Goal: Transaction & Acquisition: Purchase product/service

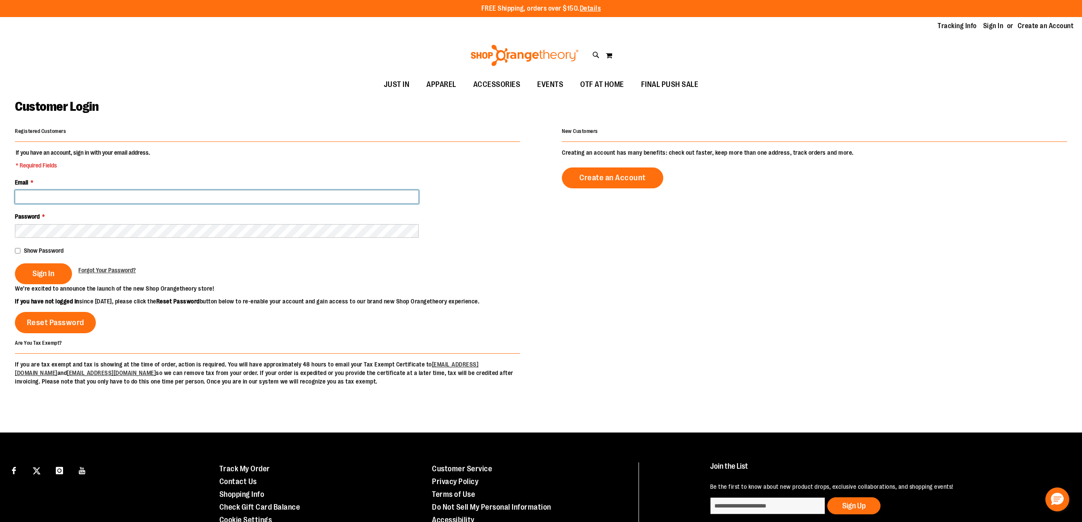
click at [197, 198] on input "Email *" at bounding box center [217, 197] width 404 height 14
type input "*"
type input "**********"
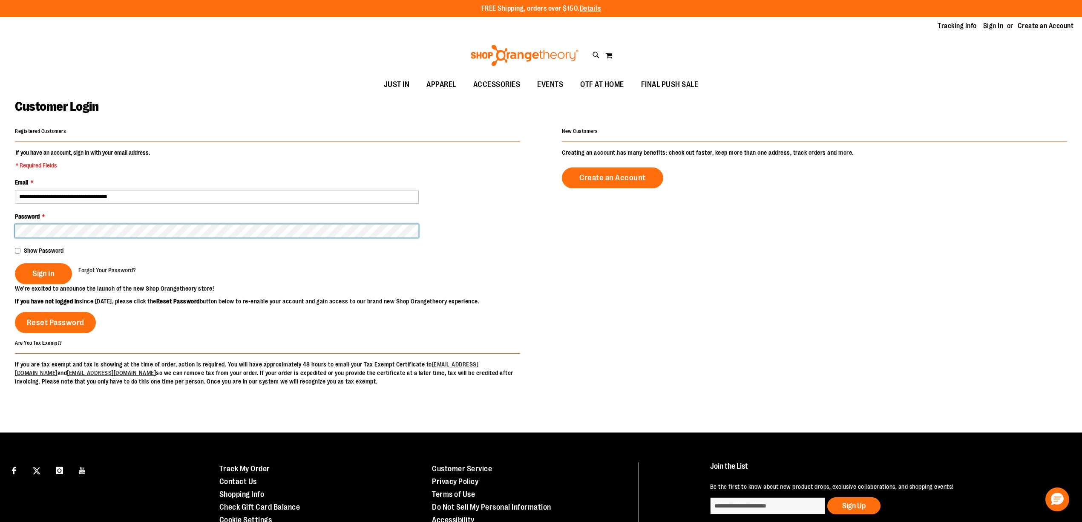
click at [15, 263] on button "Sign In" at bounding box center [43, 273] width 57 height 21
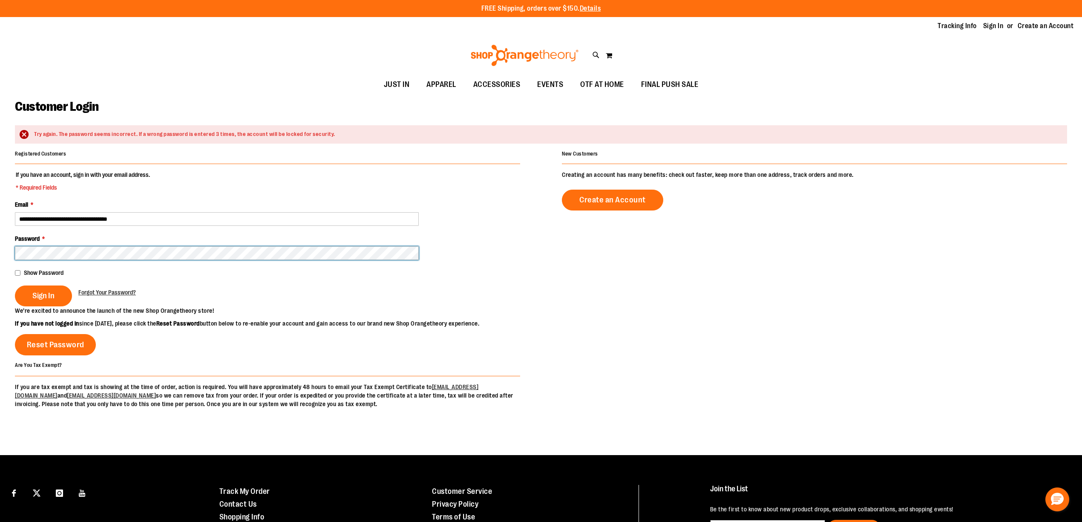
click at [0, 296] on main "**********" at bounding box center [541, 275] width 1082 height 360
click at [15, 285] on button "Sign In" at bounding box center [43, 295] width 57 height 21
click at [12, 273] on main "**********" at bounding box center [541, 275] width 1082 height 360
click at [15, 285] on button "Sign In" at bounding box center [43, 295] width 57 height 21
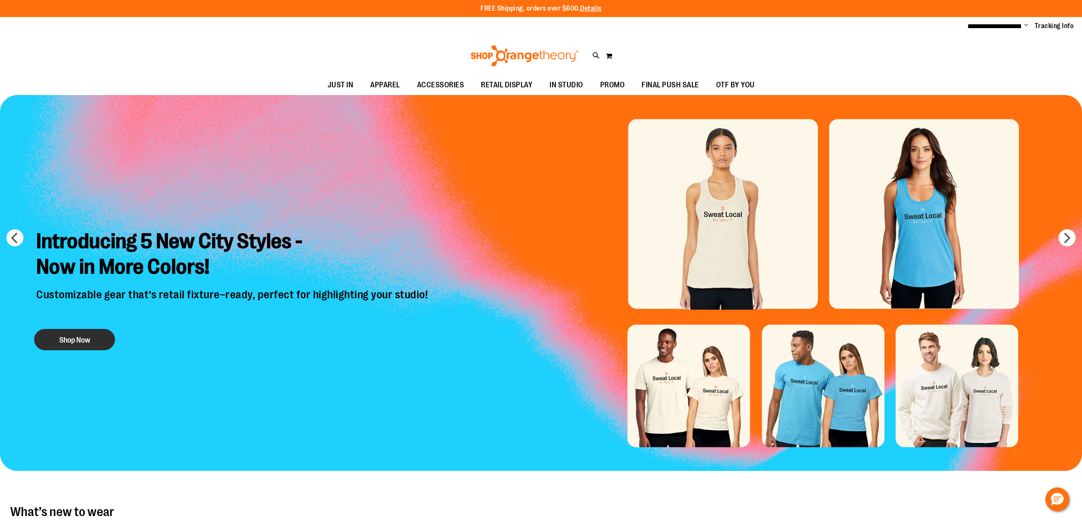
click at [67, 338] on button "Shop Now" at bounding box center [74, 339] width 81 height 21
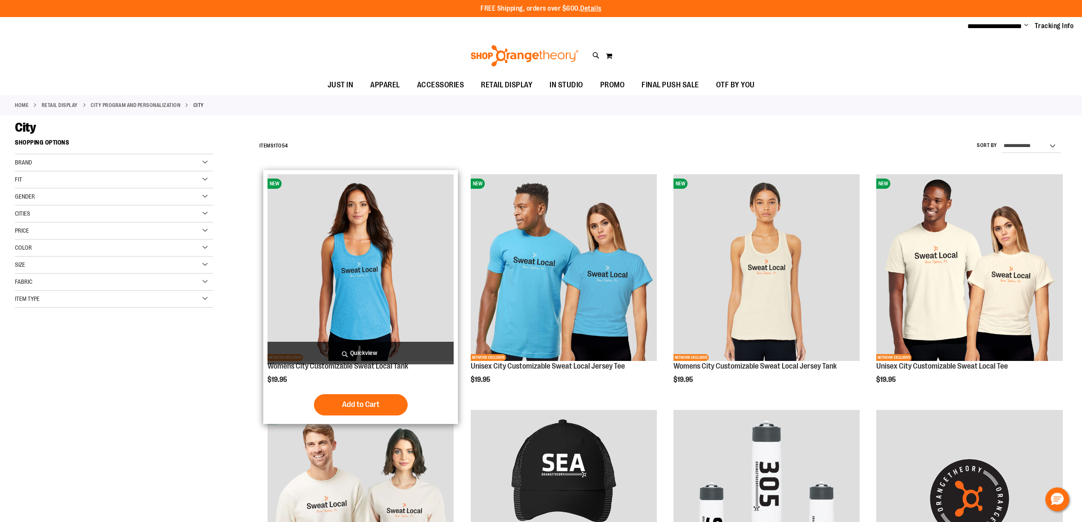
click at [445, 243] on img "product" at bounding box center [361, 267] width 186 height 186
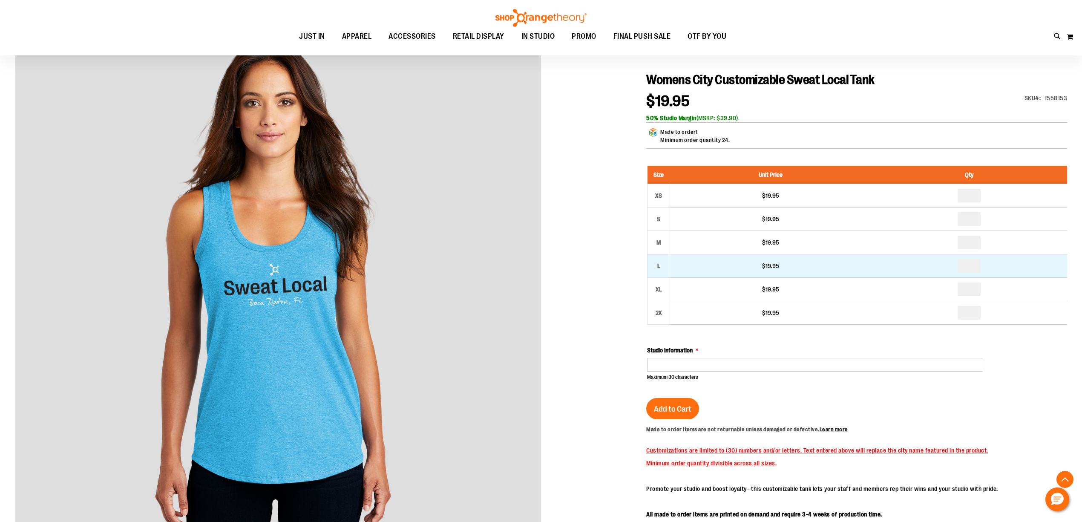
scroll to position [189, 0]
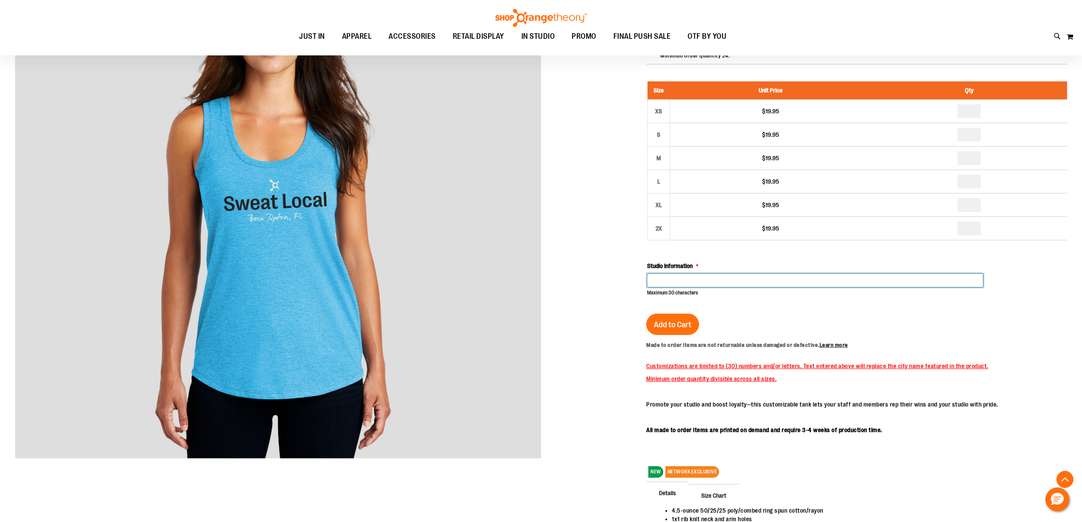
click at [704, 283] on input "Studio Information" at bounding box center [815, 280] width 336 height 14
type input "**********"
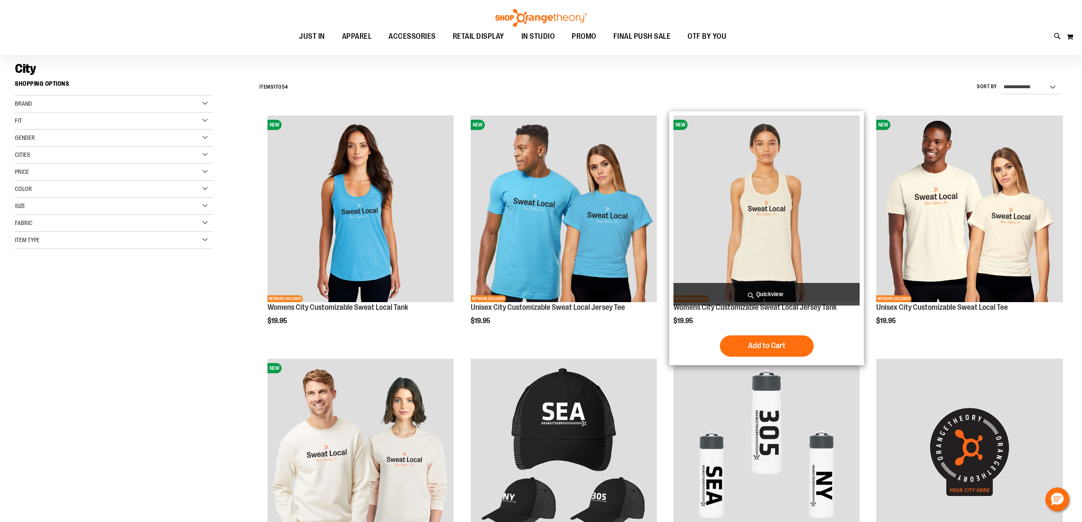
scroll to position [113, 0]
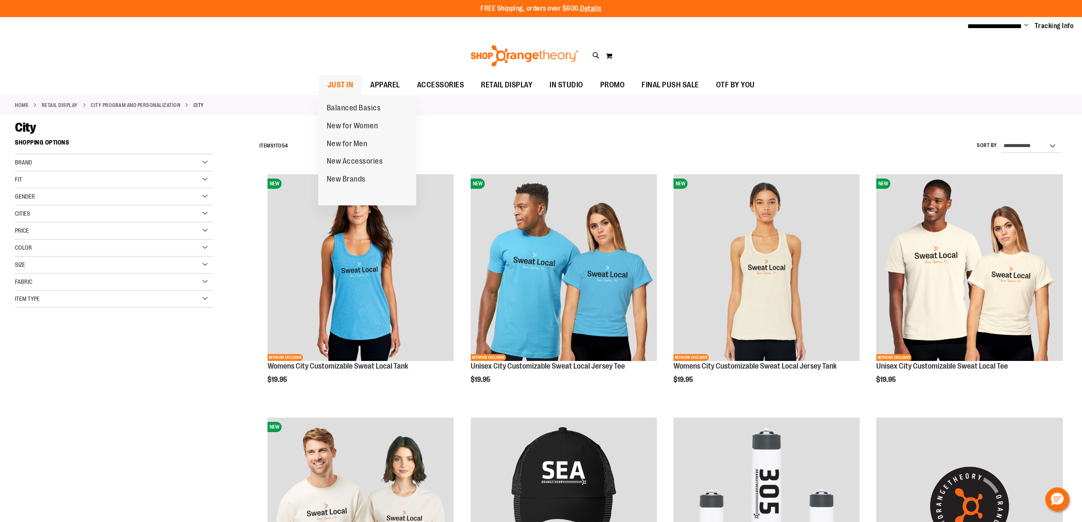
click at [341, 87] on span "JUST IN" at bounding box center [341, 84] width 26 height 19
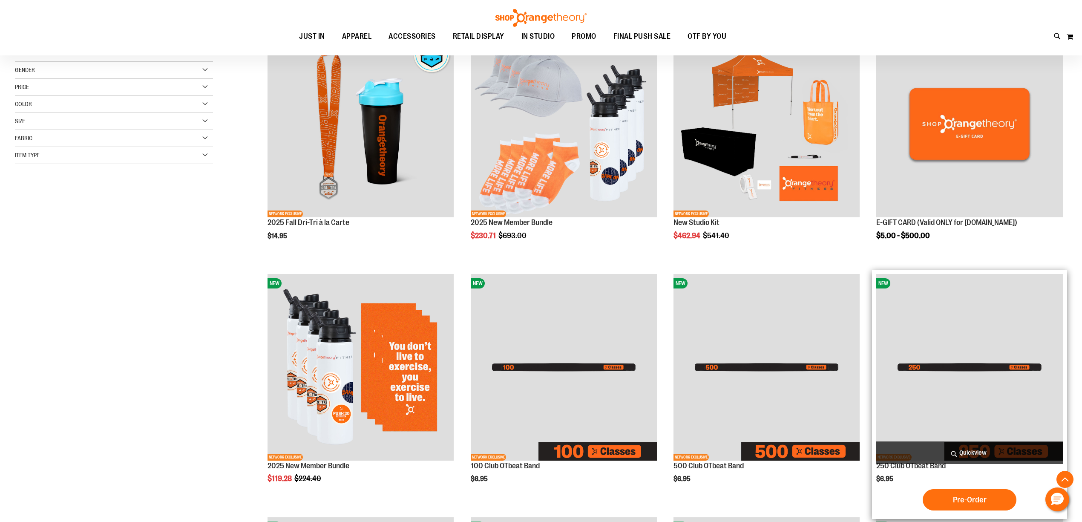
scroll to position [75, 0]
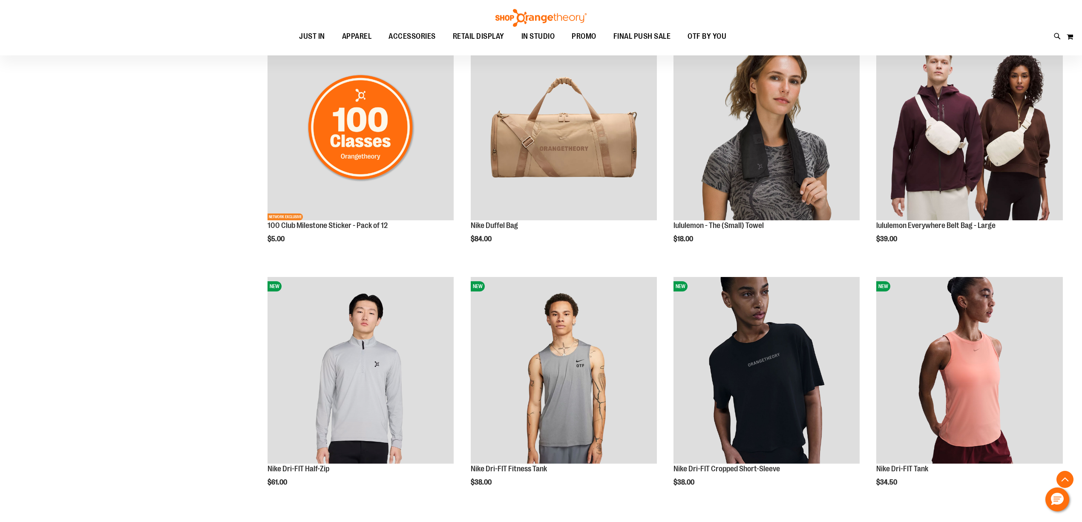
scroll to position [984, 0]
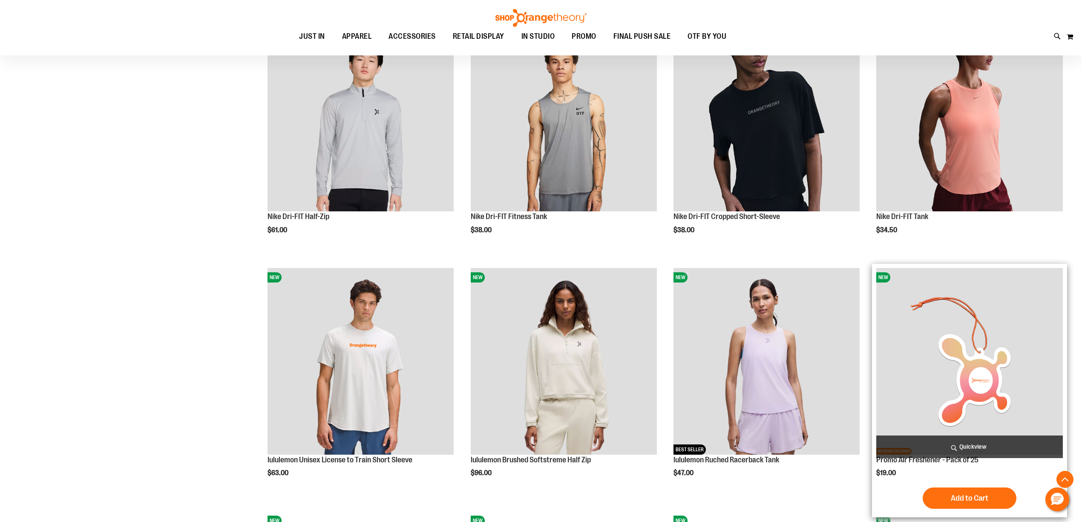
scroll to position [1212, 0]
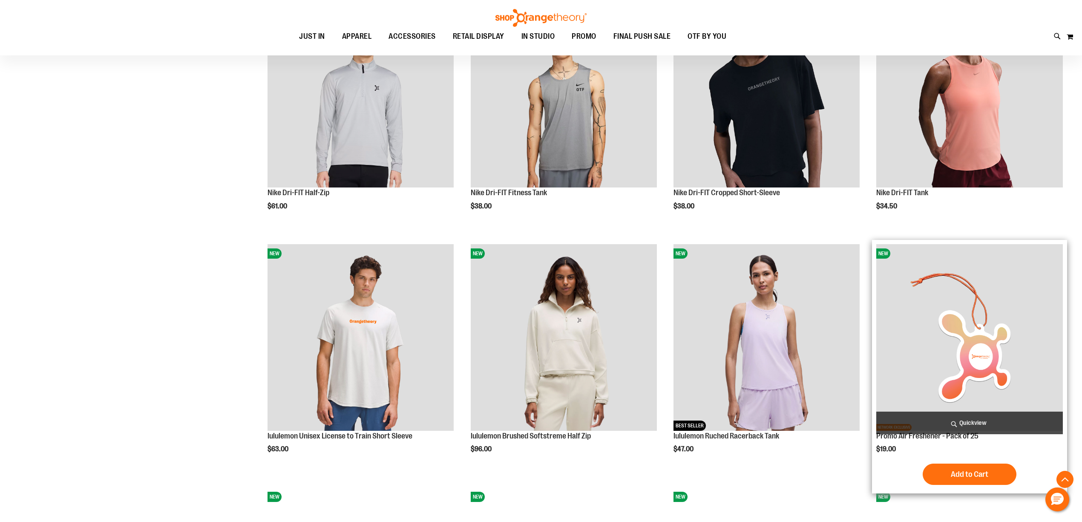
scroll to position [1022, 0]
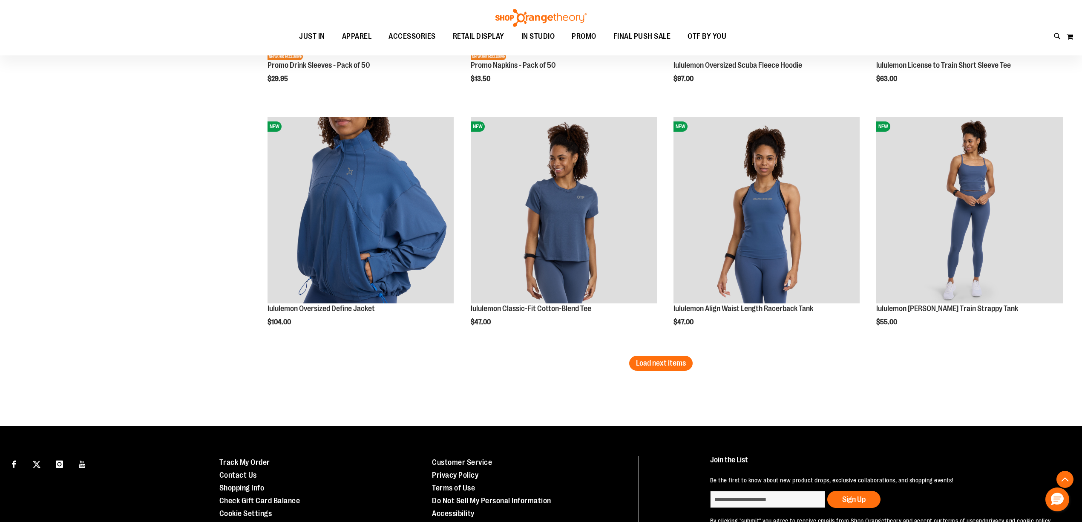
scroll to position [2057, 0]
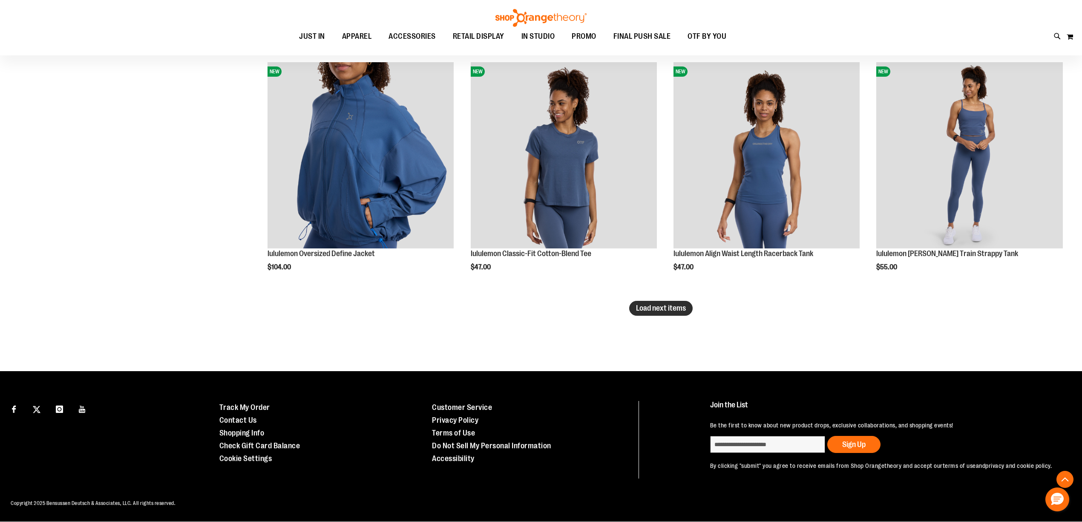
click at [650, 301] on button "Load next items" at bounding box center [660, 308] width 63 height 15
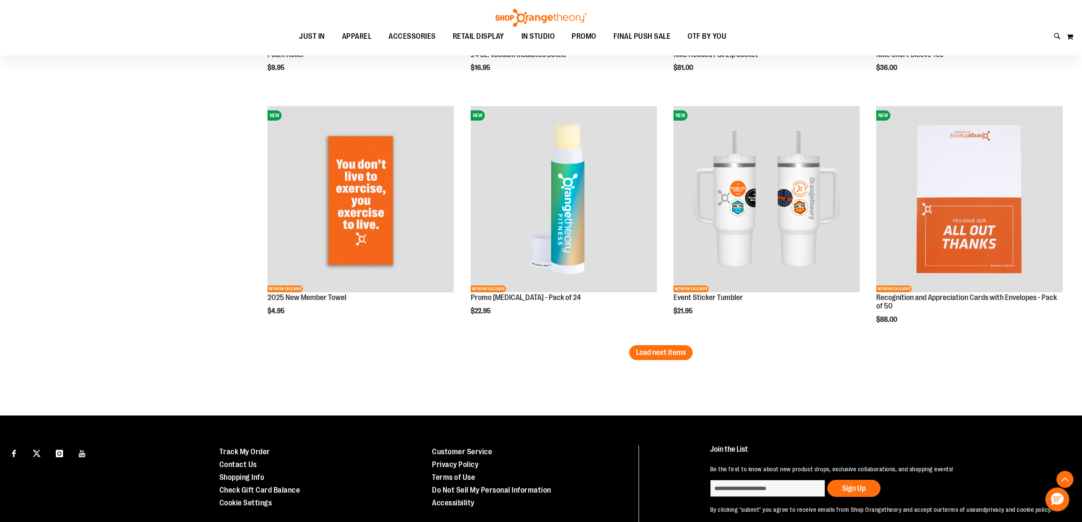
scroll to position [2777, 0]
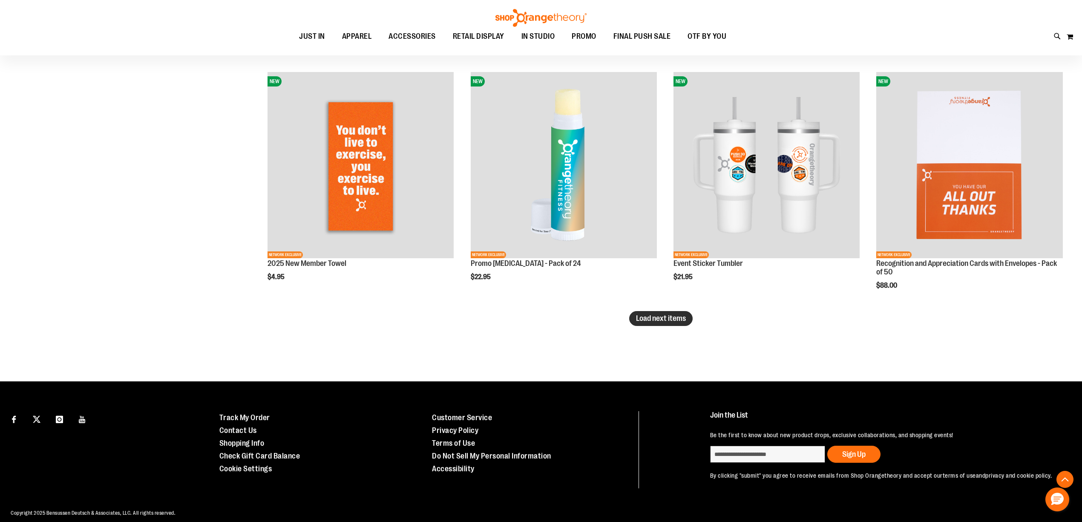
click at [675, 319] on span "Load next items" at bounding box center [661, 318] width 50 height 9
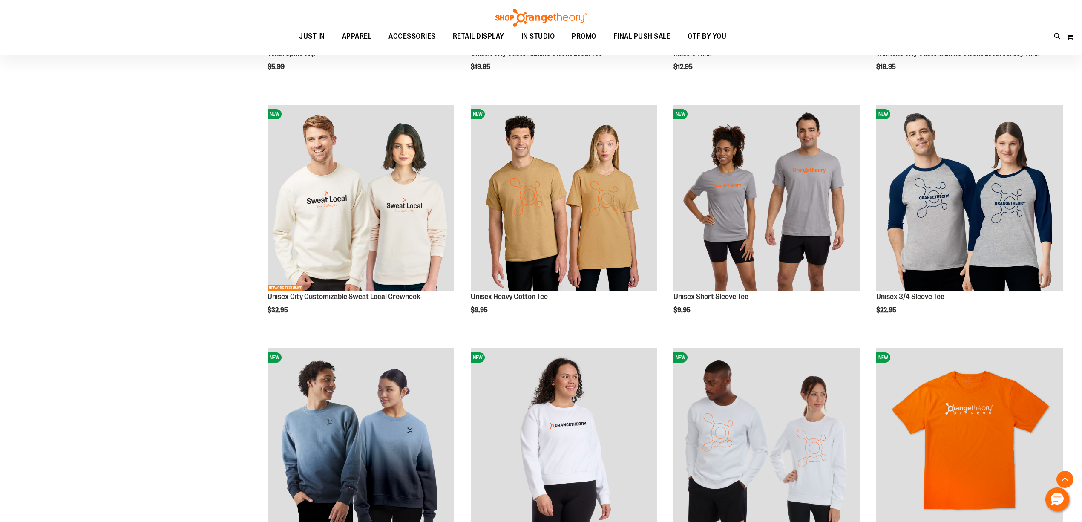
scroll to position [3231, 0]
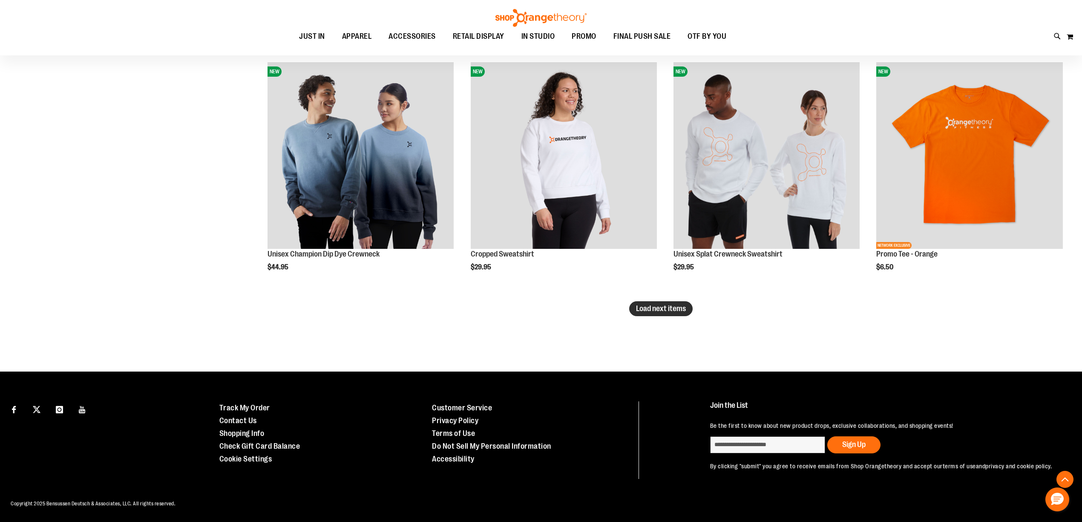
click at [657, 302] on button "Load next items" at bounding box center [660, 308] width 63 height 15
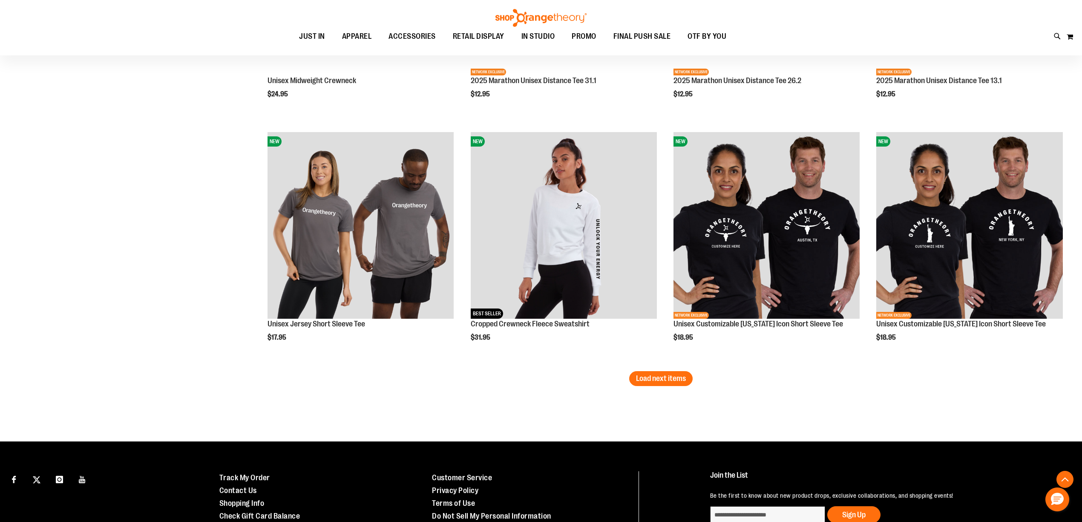
scroll to position [4235, 0]
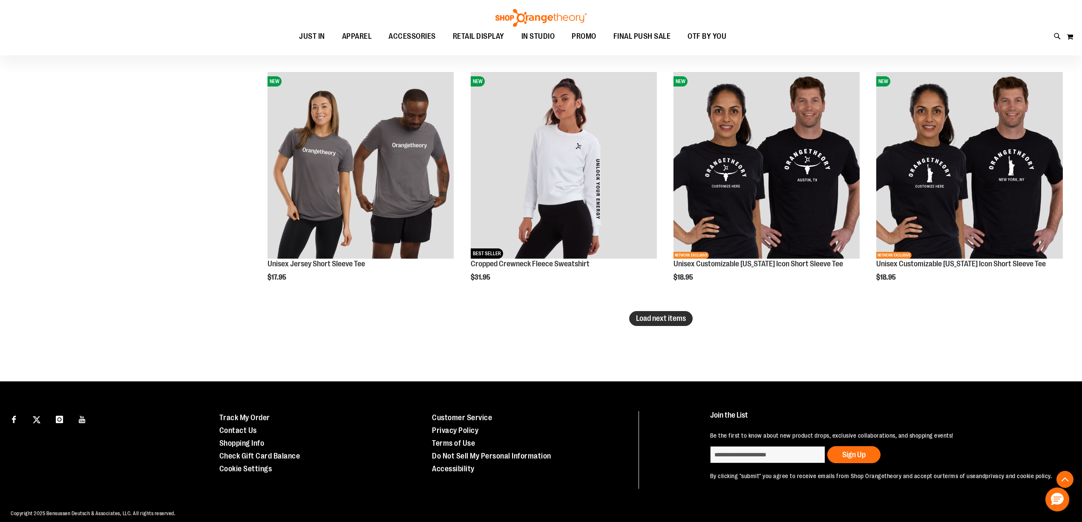
click at [647, 321] on span "Load next items" at bounding box center [661, 318] width 50 height 9
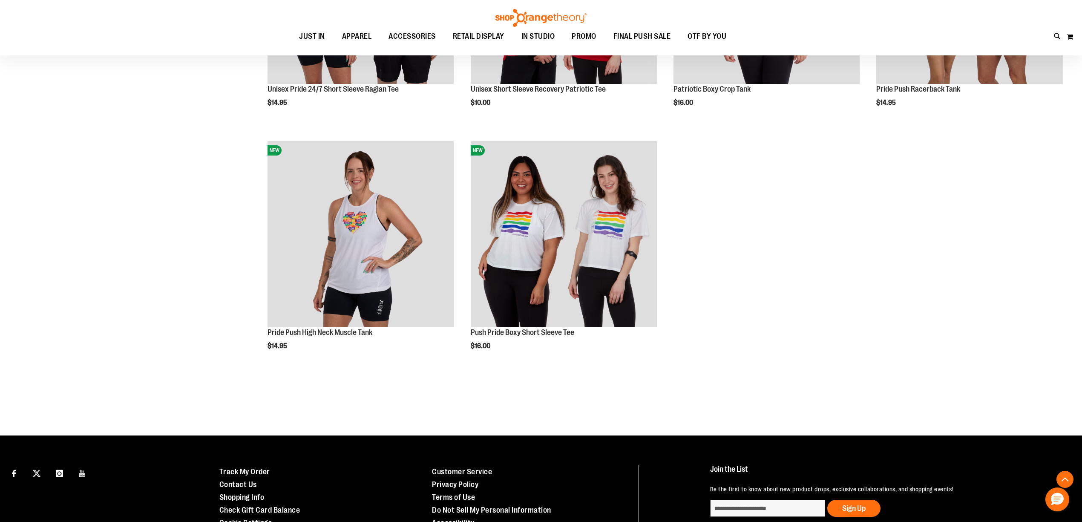
scroll to position [4119, 0]
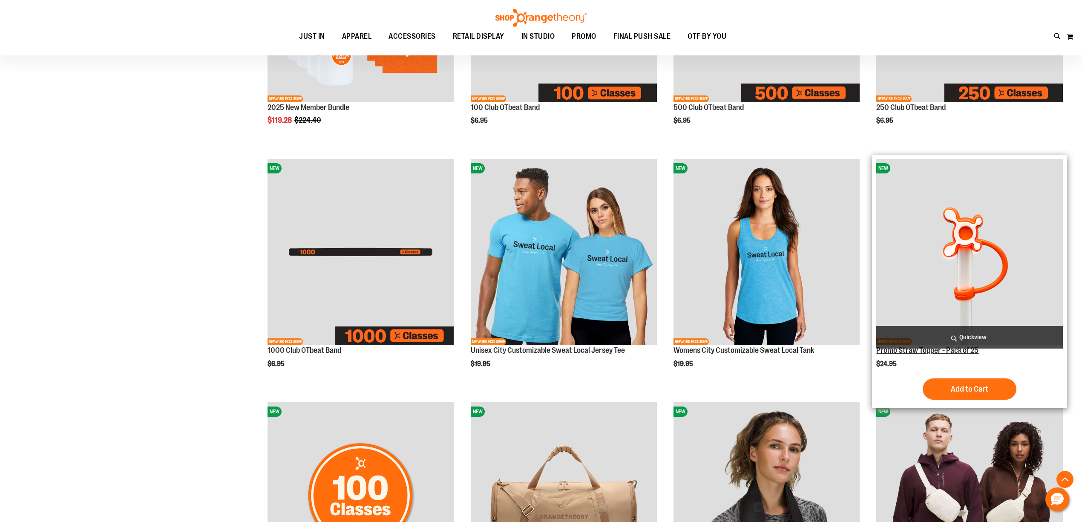
scroll to position [606, 0]
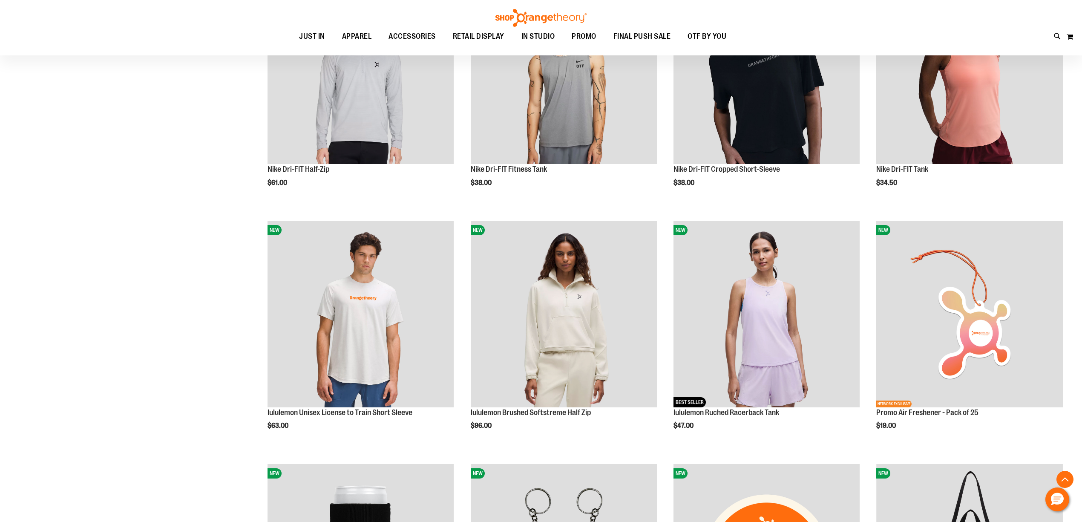
scroll to position [1249, 0]
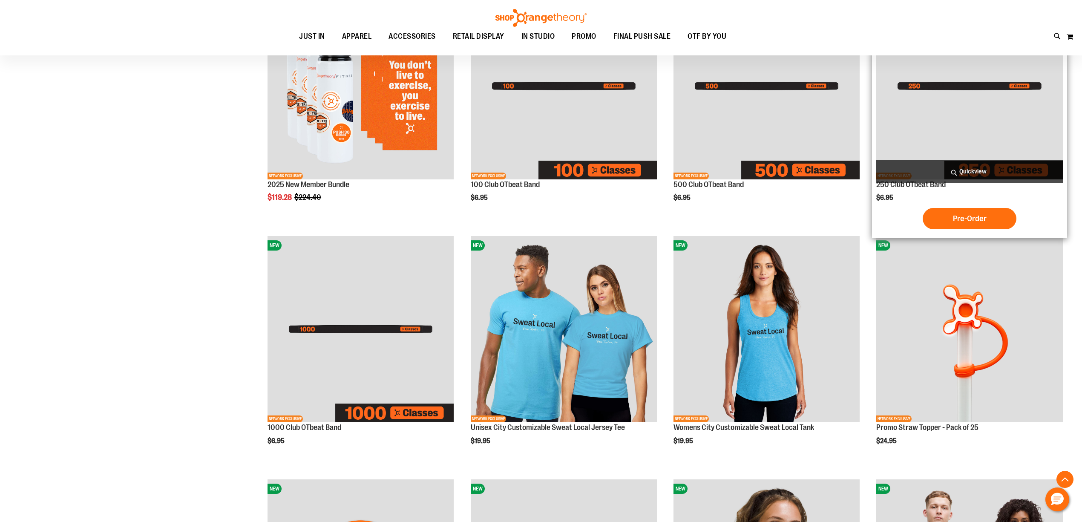
scroll to position [416, 0]
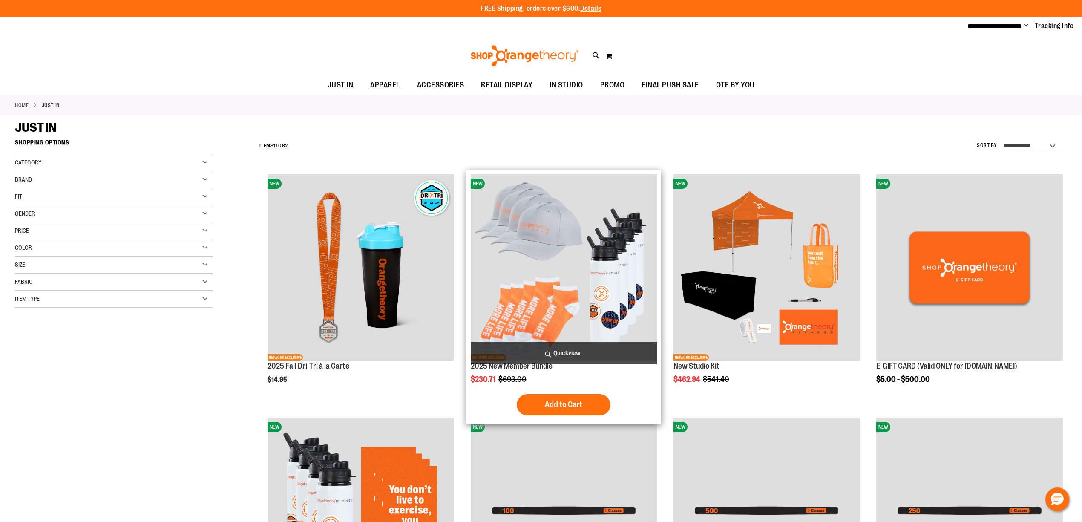
click at [590, 225] on img "product" at bounding box center [564, 267] width 186 height 186
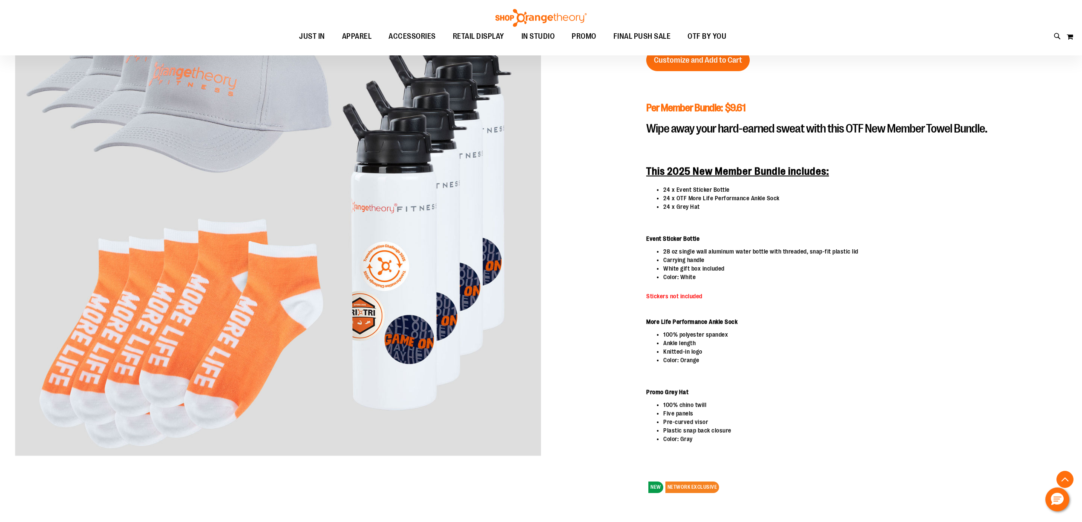
scroll to position [189, 0]
